Goal: Check status: Check status

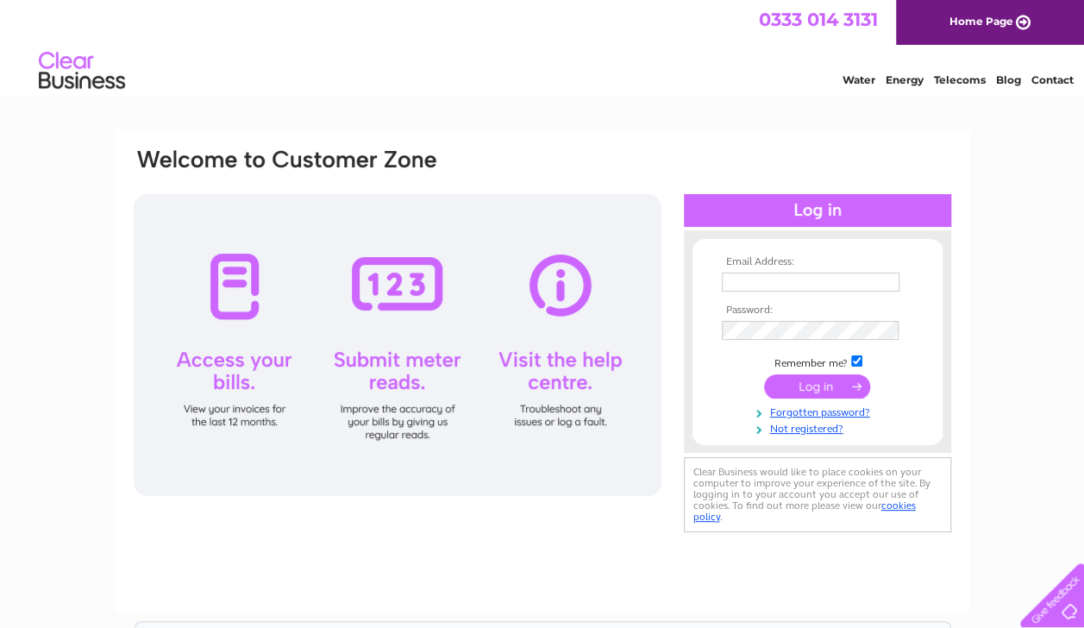
type input "accounts@thephysioclinic.org.uk"
click at [820, 385] on input "submit" at bounding box center [817, 386] width 106 height 24
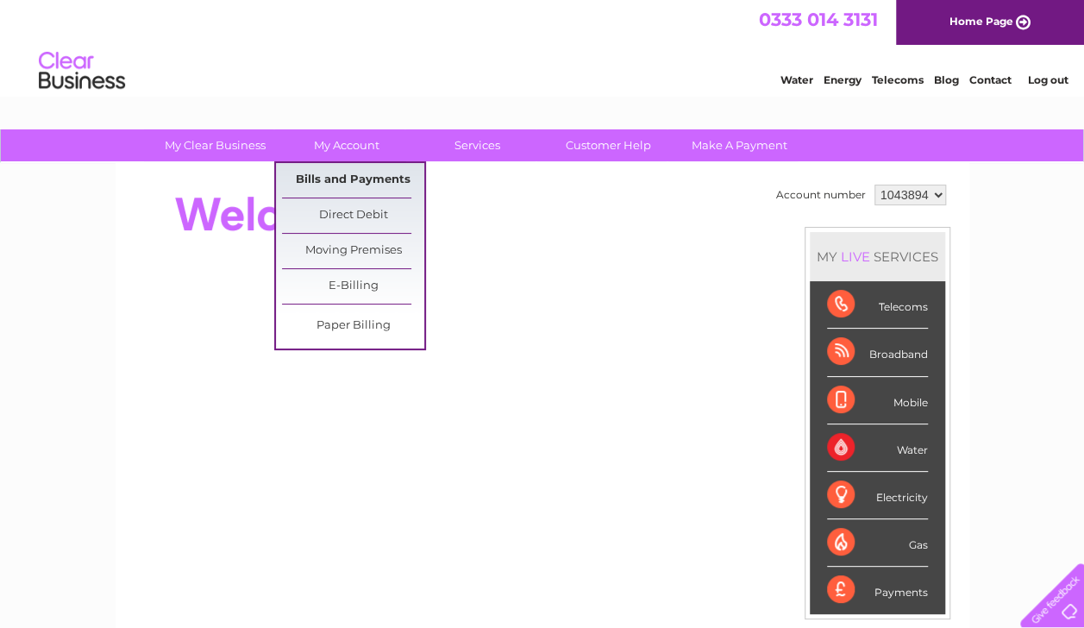
click at [334, 174] on link "Bills and Payments" at bounding box center [353, 180] width 142 height 35
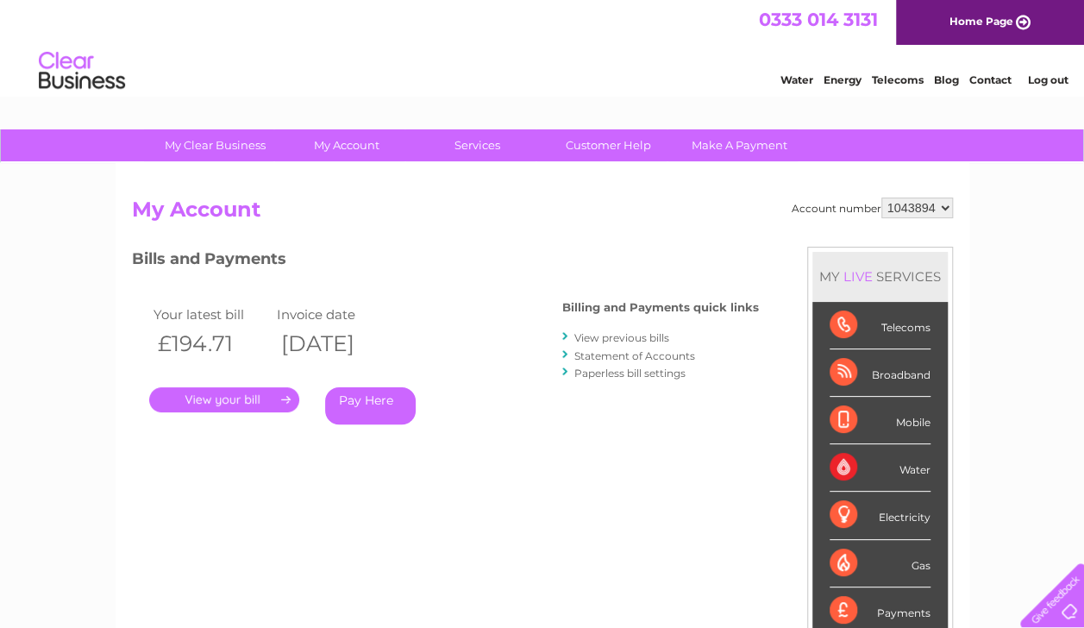
click at [223, 401] on link "." at bounding box center [224, 399] width 150 height 25
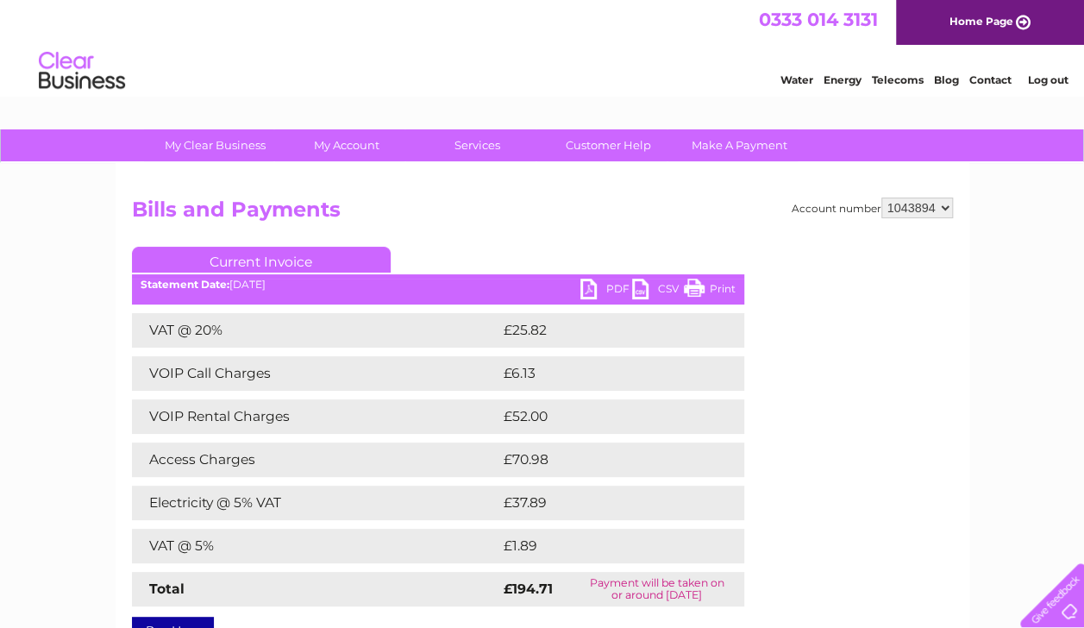
click at [223, 401] on td "VOIP Rental Charges" at bounding box center [316, 416] width 368 height 35
click at [590, 296] on link "PDF" at bounding box center [607, 291] width 52 height 25
